Goal: Check status: Check status

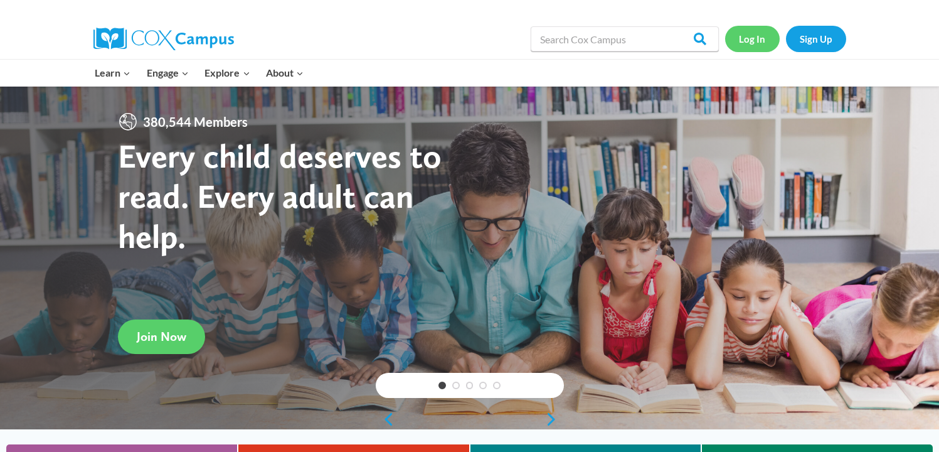
click at [751, 39] on link "Log In" at bounding box center [752, 39] width 55 height 26
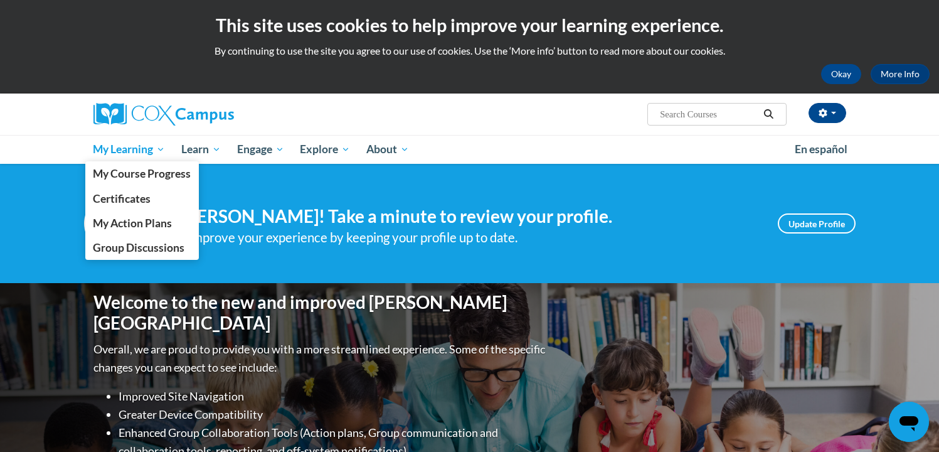
click at [146, 147] on span "My Learning" at bounding box center [129, 149] width 72 height 15
click at [143, 178] on span "My Course Progress" at bounding box center [142, 173] width 98 height 13
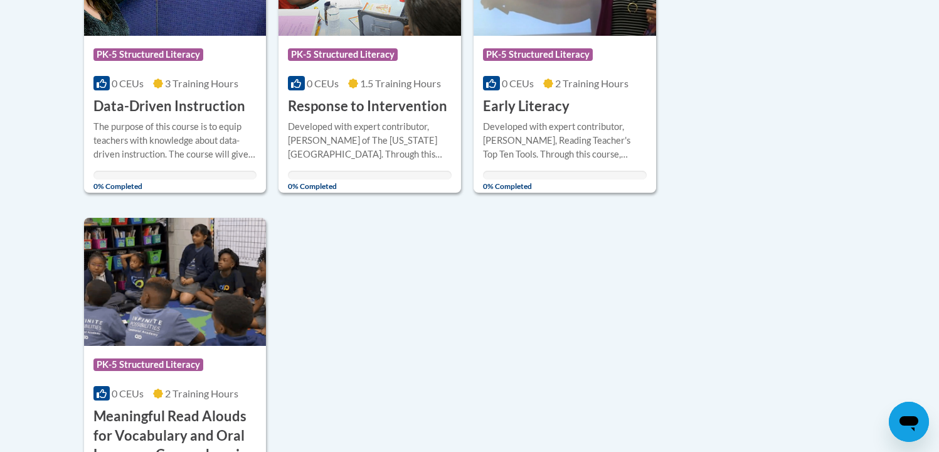
scroll to position [1053, 0]
